Goal: Find specific page/section: Find specific page/section

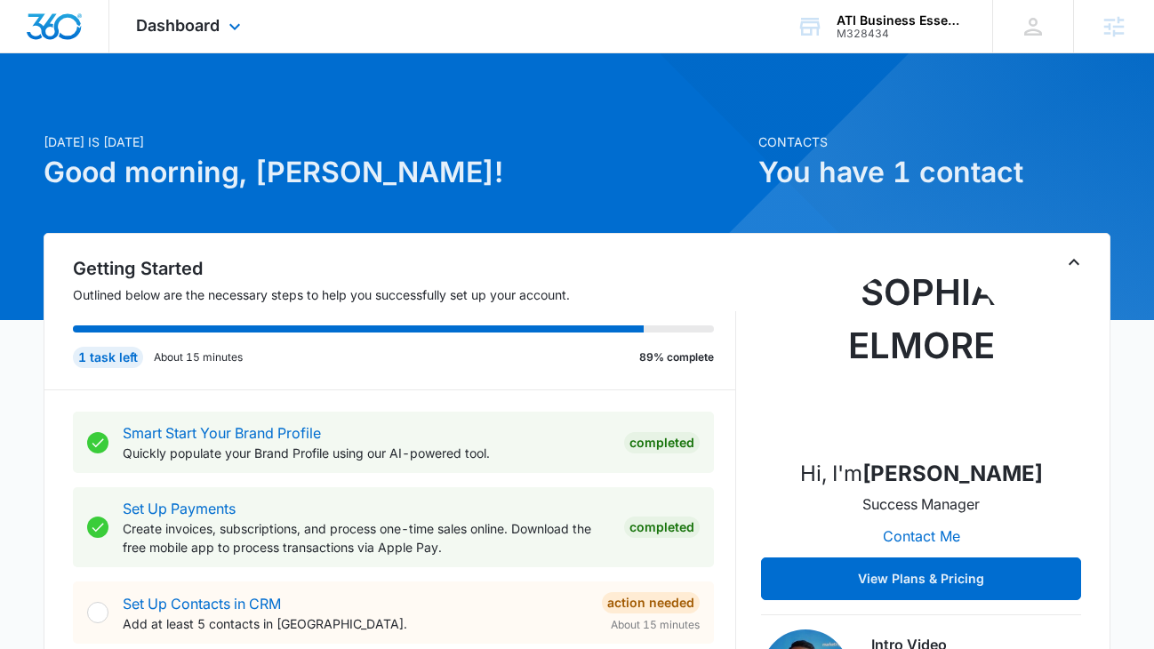
click at [179, 39] on div "Dashboard Apps Reputation Websites Forms CRM Email Social Shop Payments POS Con…" at bounding box center [190, 26] width 163 height 52
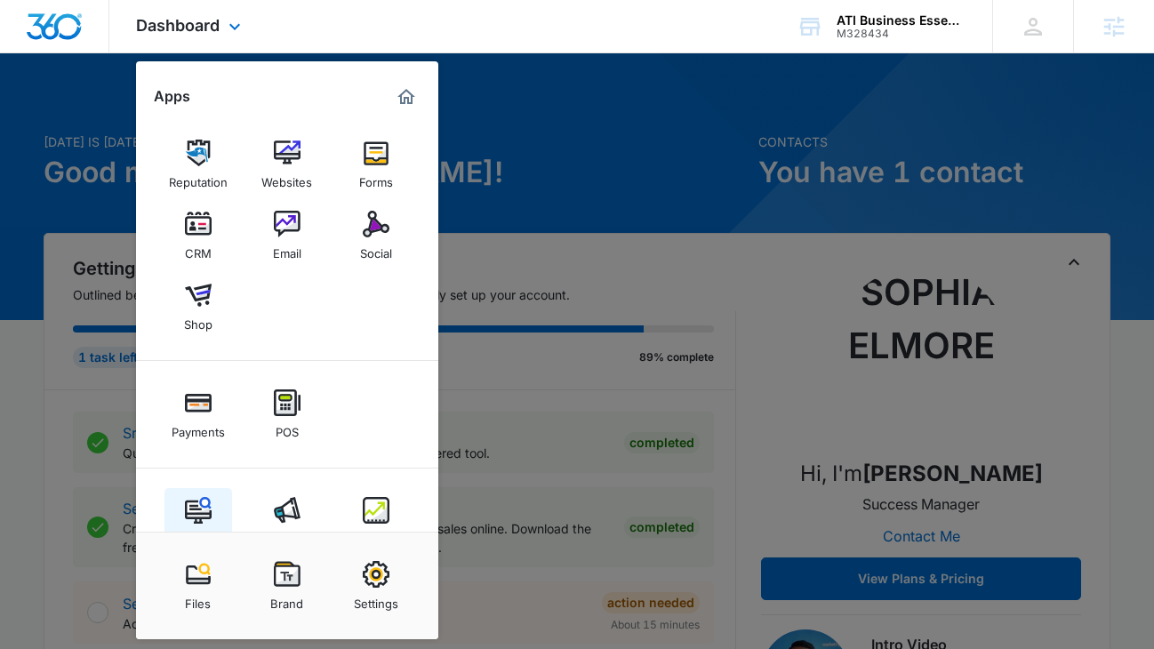
click at [195, 504] on img at bounding box center [198, 510] width 27 height 27
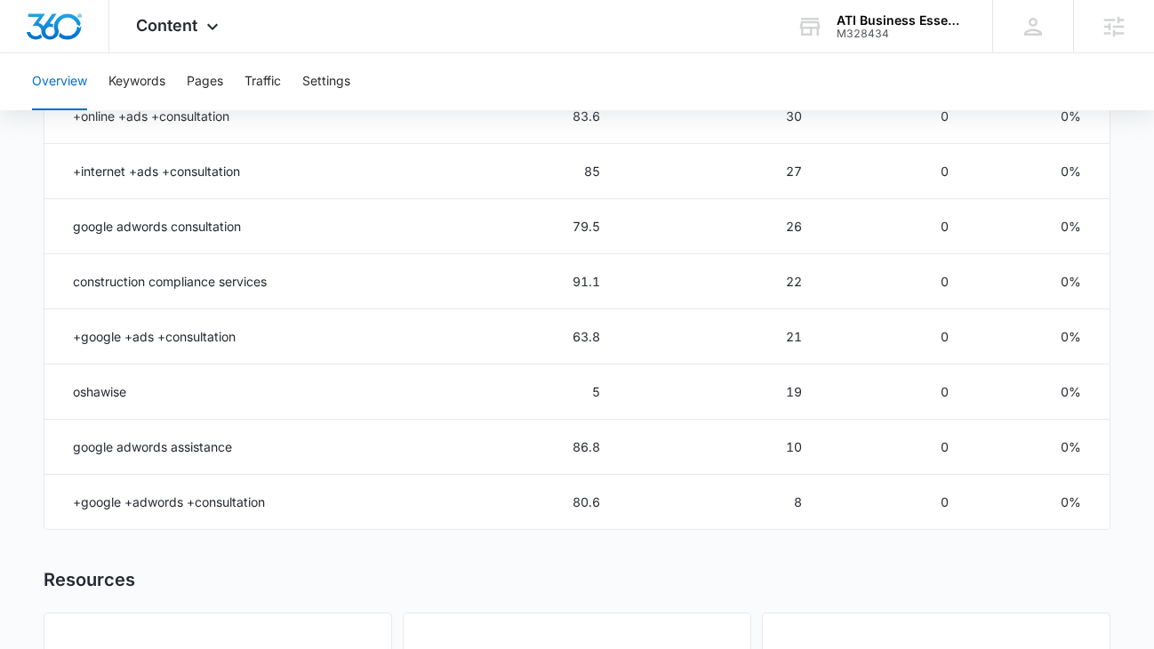
scroll to position [1107, 0]
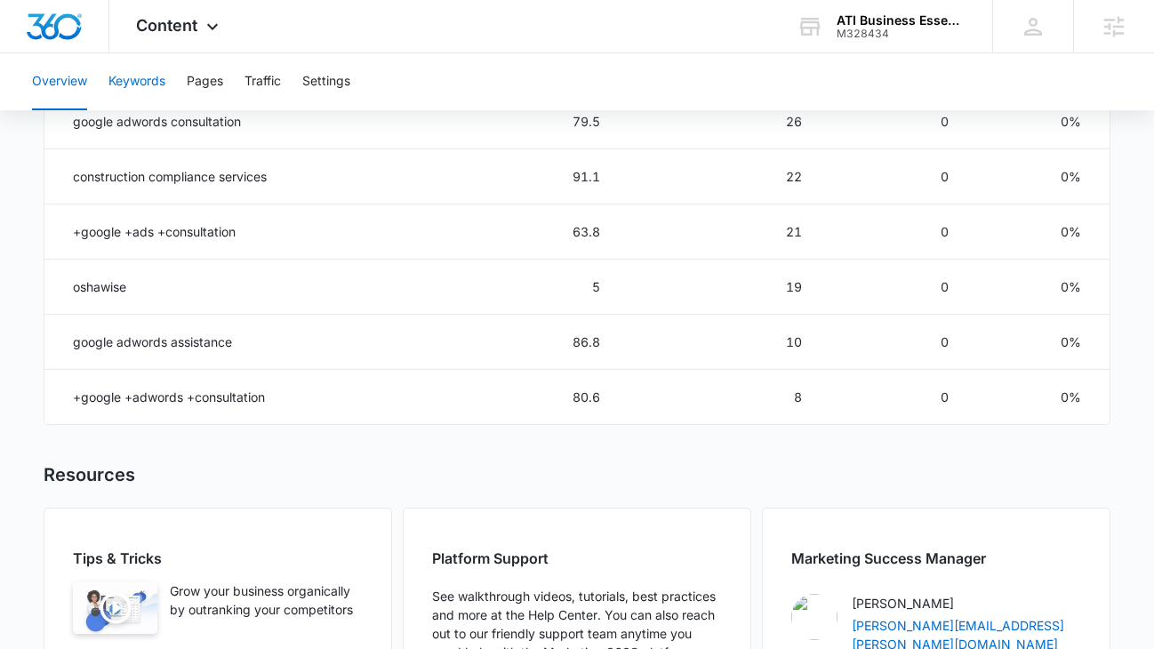
click at [162, 76] on button "Keywords" at bounding box center [137, 81] width 57 height 57
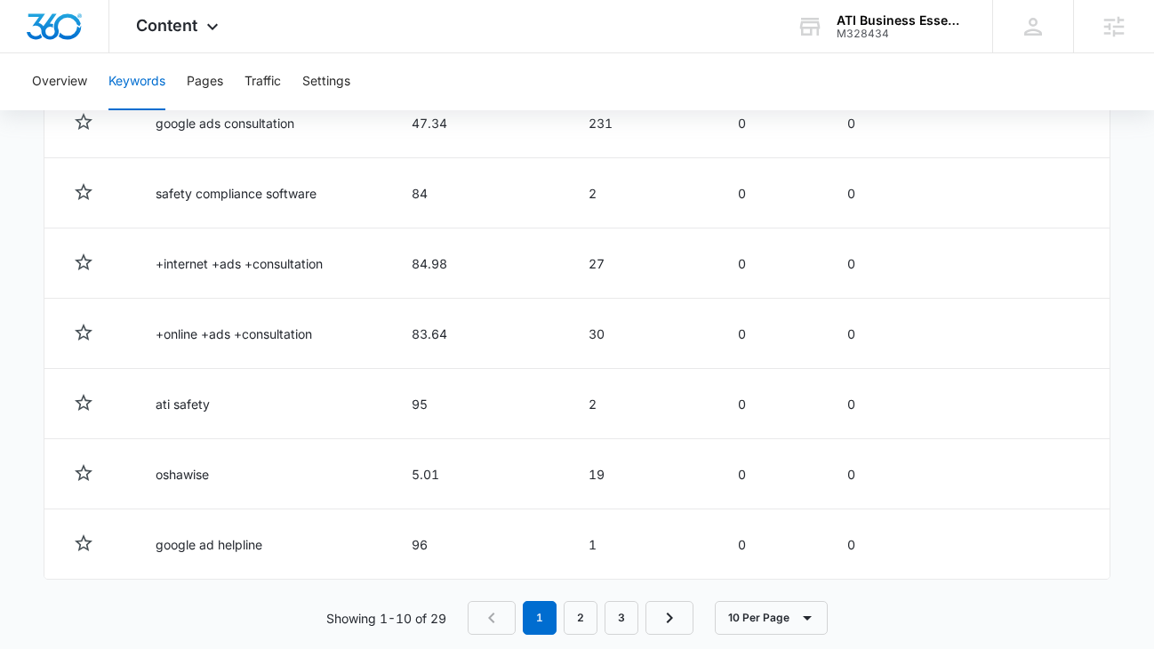
scroll to position [995, 0]
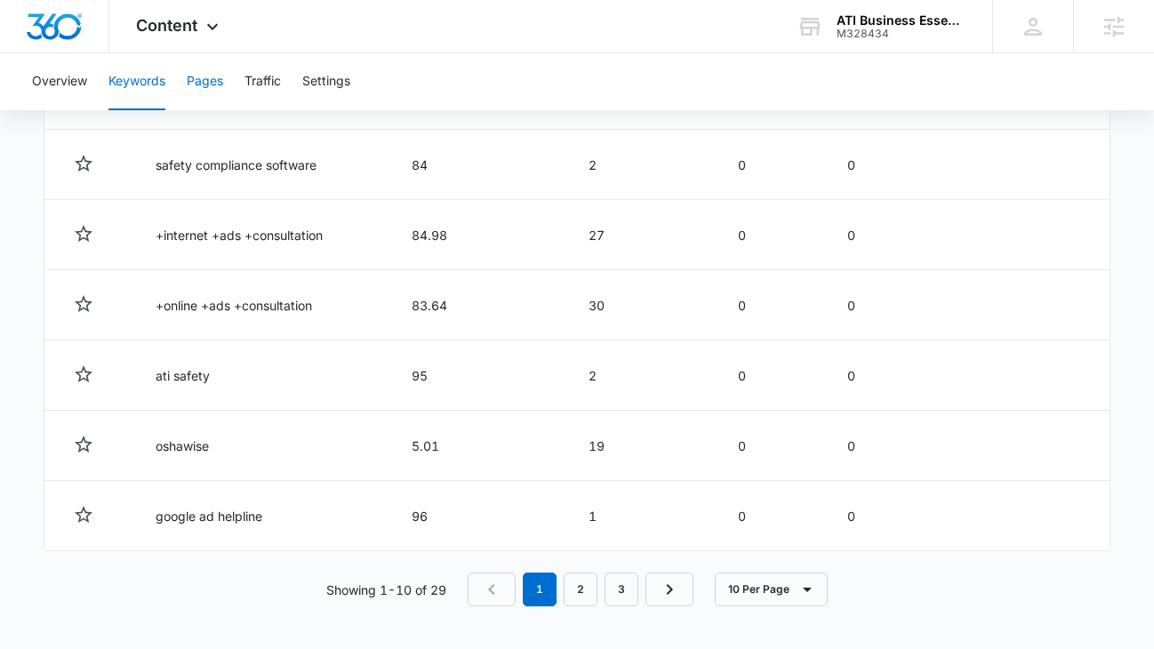
click at [201, 72] on button "Pages" at bounding box center [205, 81] width 36 height 57
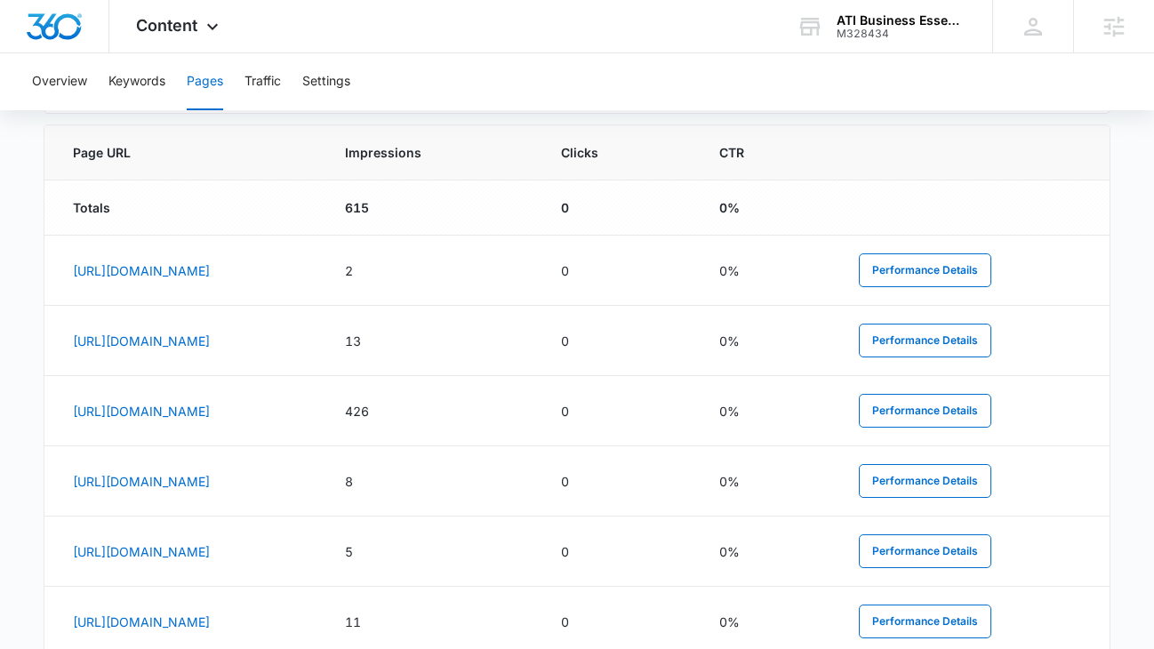
scroll to position [741, 0]
